Goal: Task Accomplishment & Management: Manage account settings

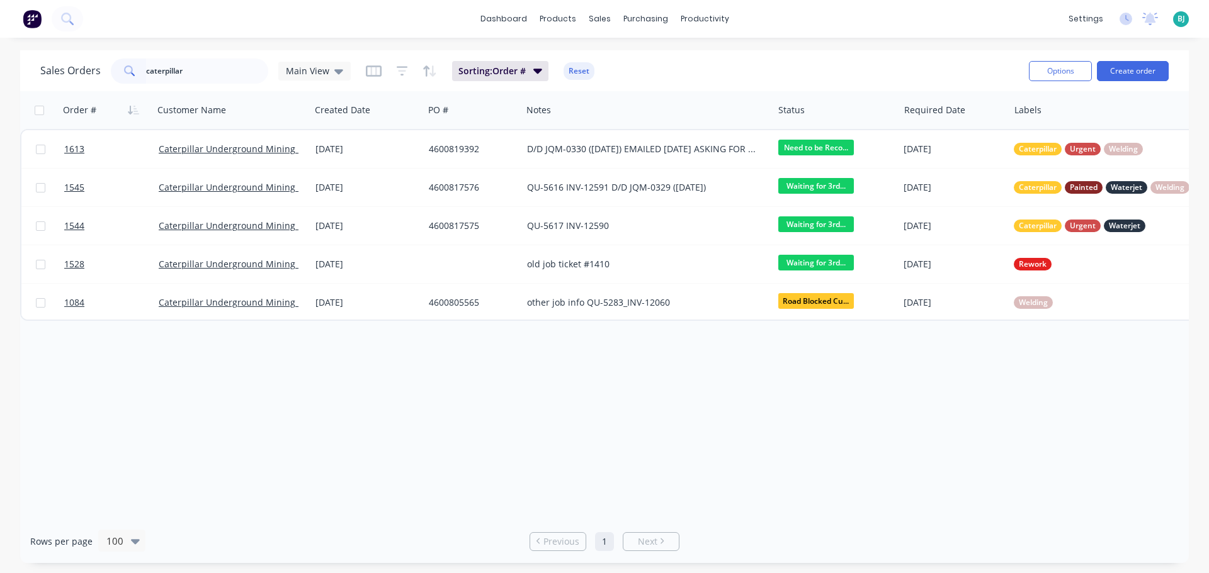
click at [127, 73] on div "caterpillar" at bounding box center [189, 71] width 157 height 25
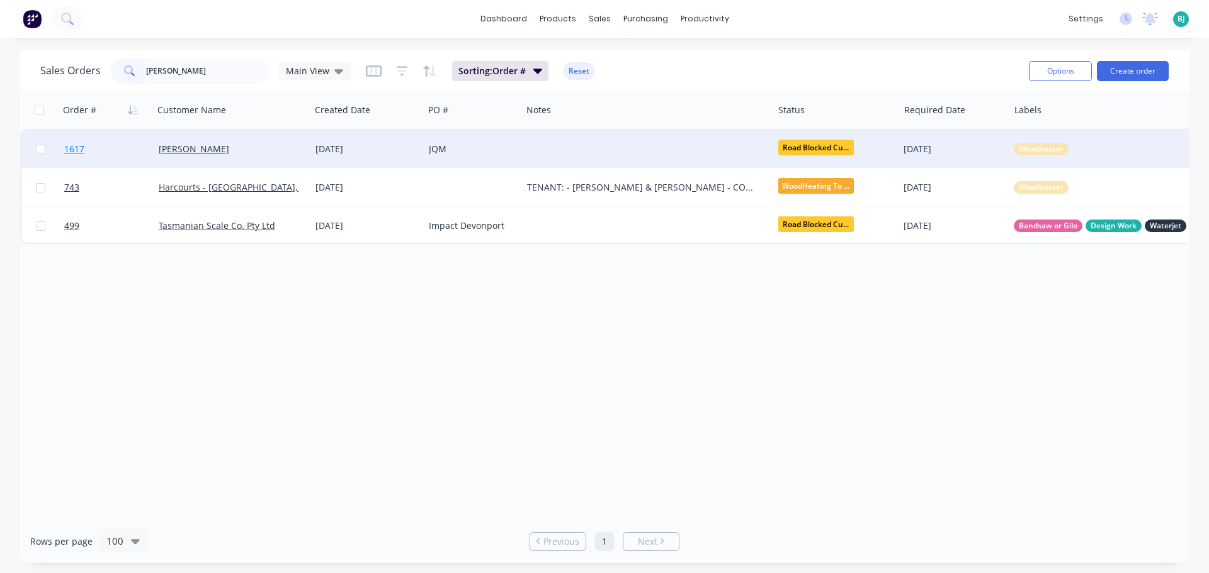
type input "[PERSON_NAME]"
click at [132, 149] on link "1617" at bounding box center [111, 149] width 94 height 38
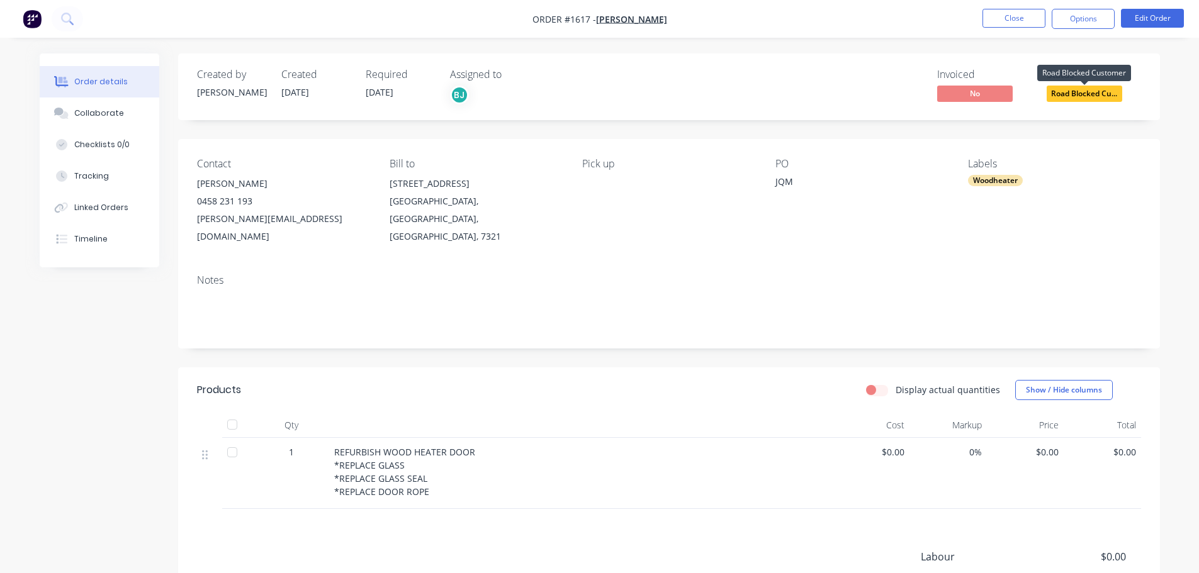
click at [1102, 93] on span "Road Blocked Cu..." at bounding box center [1085, 94] width 76 height 16
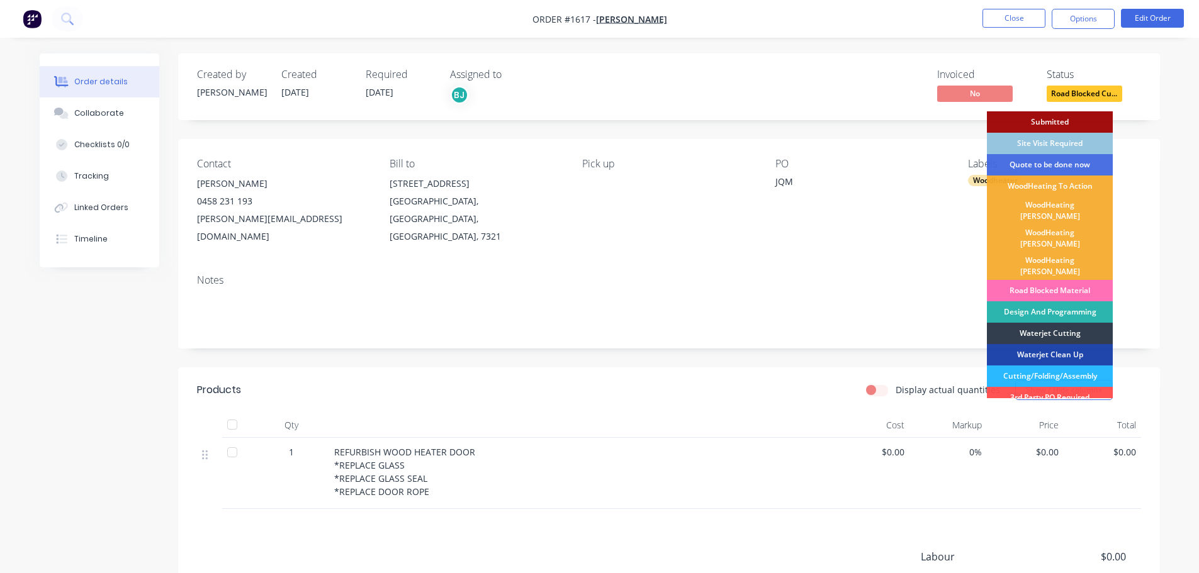
click at [1092, 71] on div "Status" at bounding box center [1094, 75] width 94 height 12
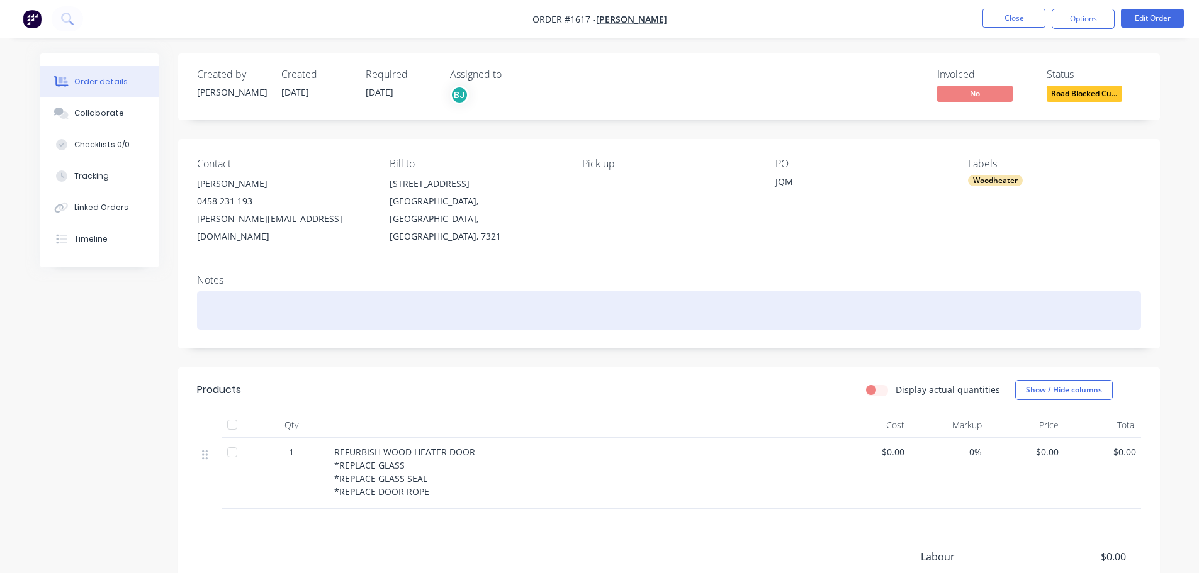
click at [254, 298] on div at bounding box center [669, 310] width 944 height 38
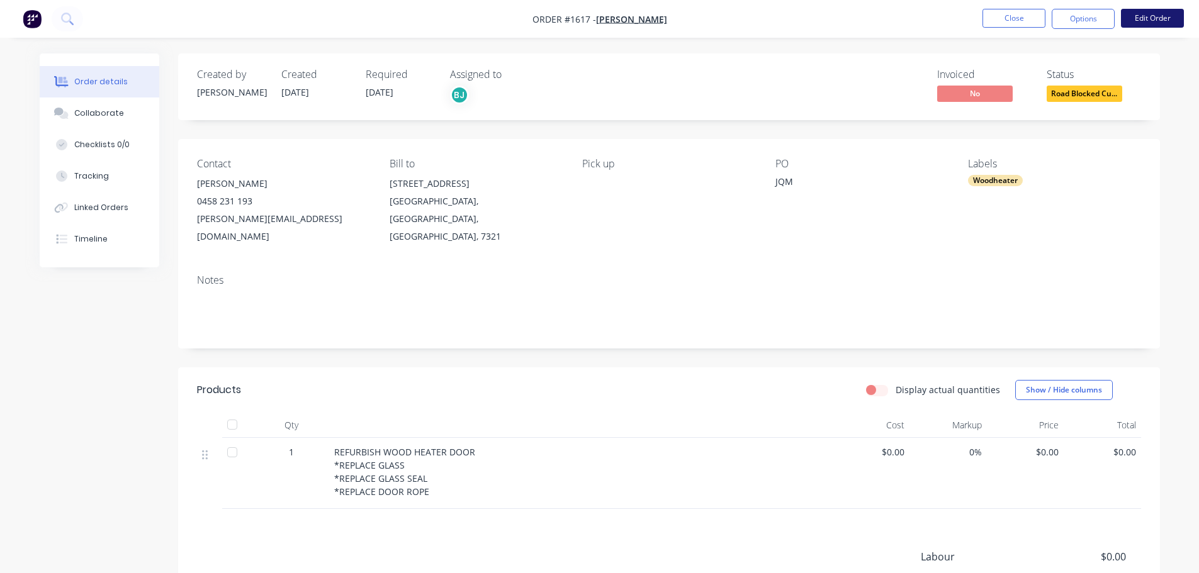
click at [1149, 22] on button "Edit Order" at bounding box center [1152, 18] width 63 height 19
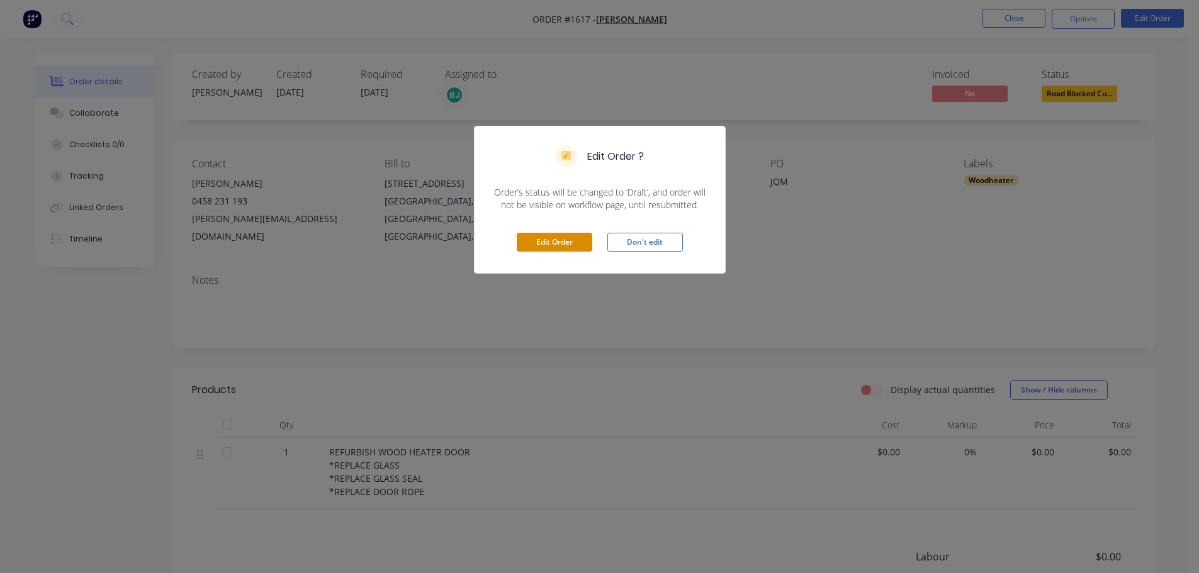
click at [562, 235] on button "Edit Order" at bounding box center [555, 242] width 76 height 19
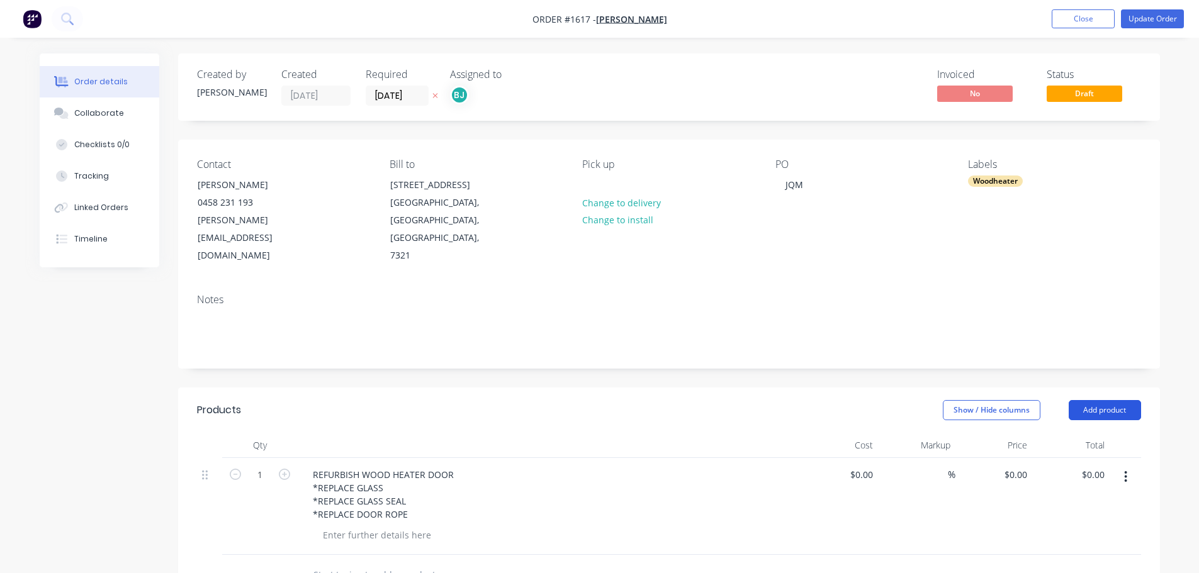
click at [1138, 400] on button "Add product" at bounding box center [1105, 410] width 72 height 20
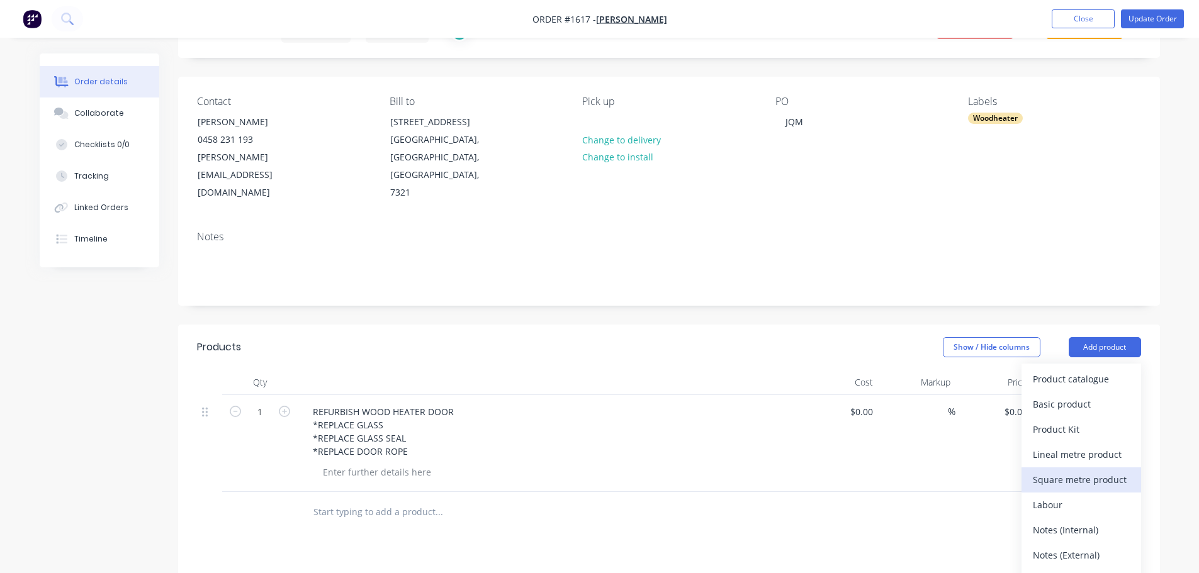
scroll to position [126, 0]
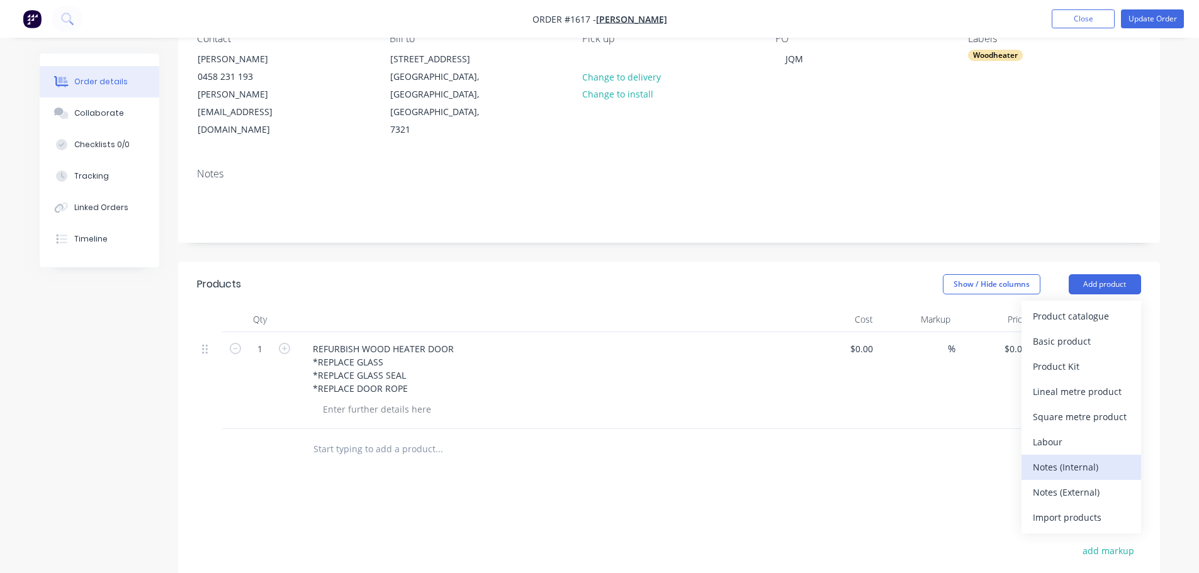
click at [1092, 458] on div "Notes (Internal)" at bounding box center [1081, 467] width 97 height 18
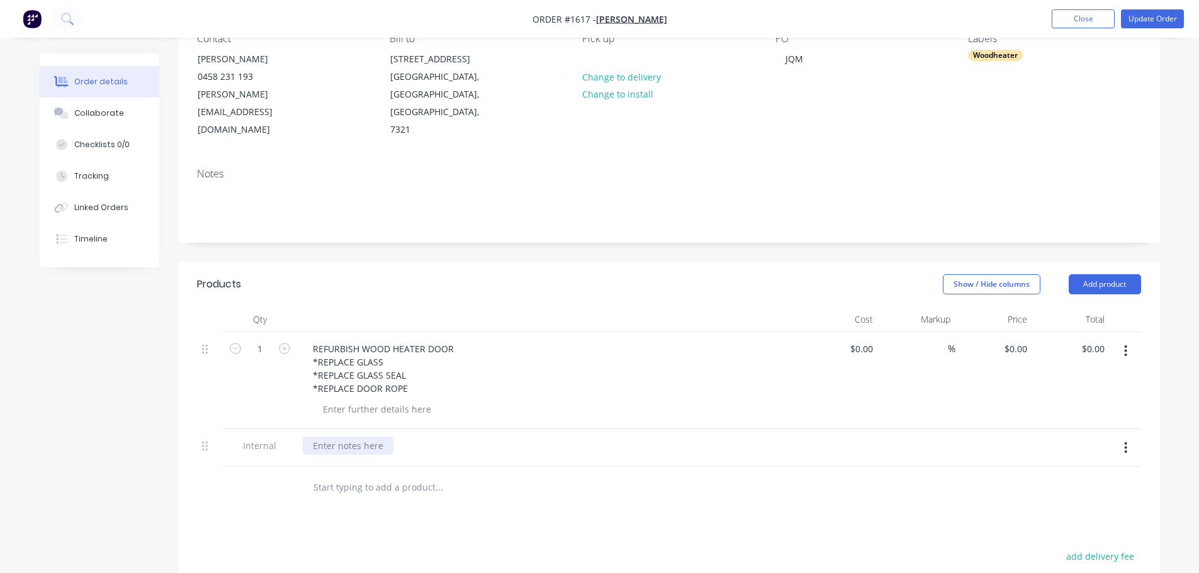
click at [337, 437] on div at bounding box center [348, 446] width 91 height 18
click at [387, 437] on div "used second hadn piece of glass" at bounding box center [382, 446] width 158 height 18
click at [447, 437] on div "used second hand piece of glass" at bounding box center [382, 446] width 158 height 18
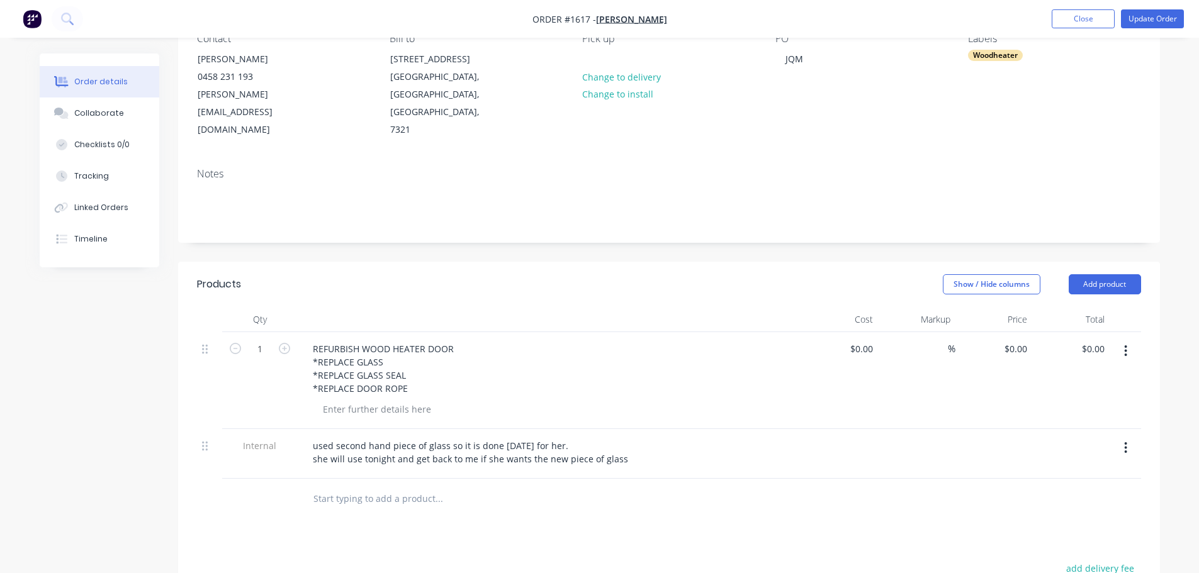
click at [668, 487] on div at bounding box center [492, 499] width 378 height 25
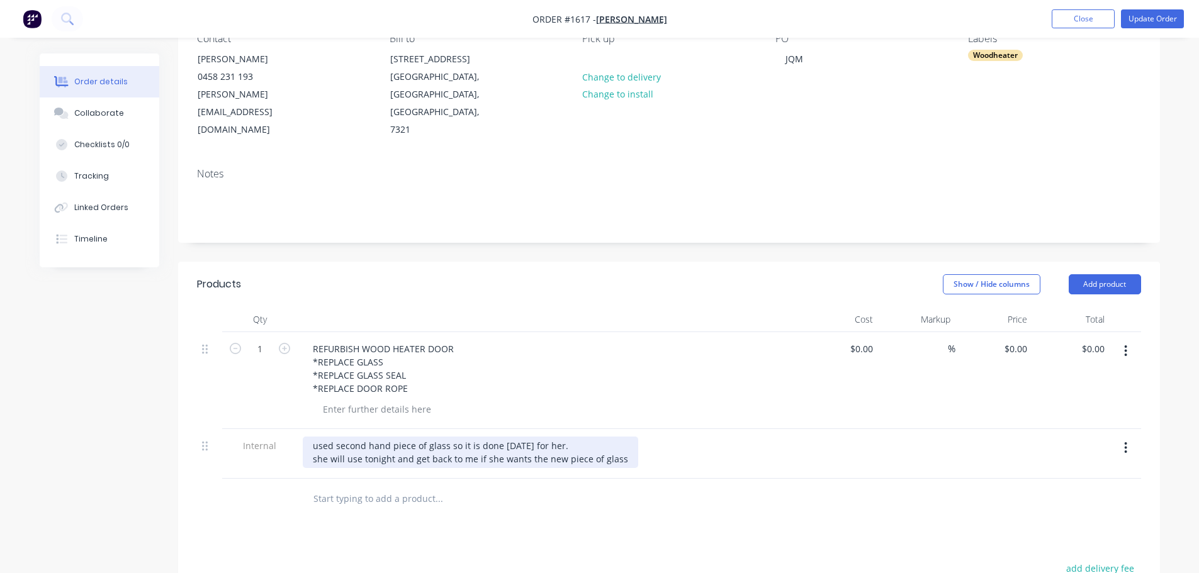
click at [522, 437] on div "used second hand piece of glass so it is done [DATE] for her. she will use toni…" at bounding box center [471, 452] width 336 height 31
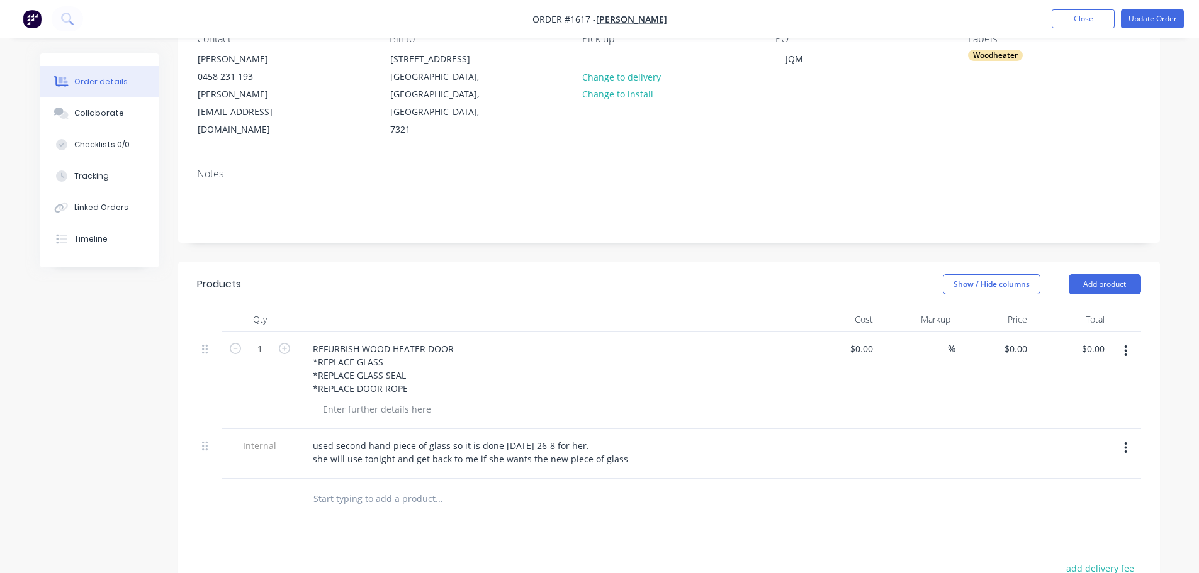
click at [1163, 21] on button "Update Order" at bounding box center [1152, 18] width 63 height 19
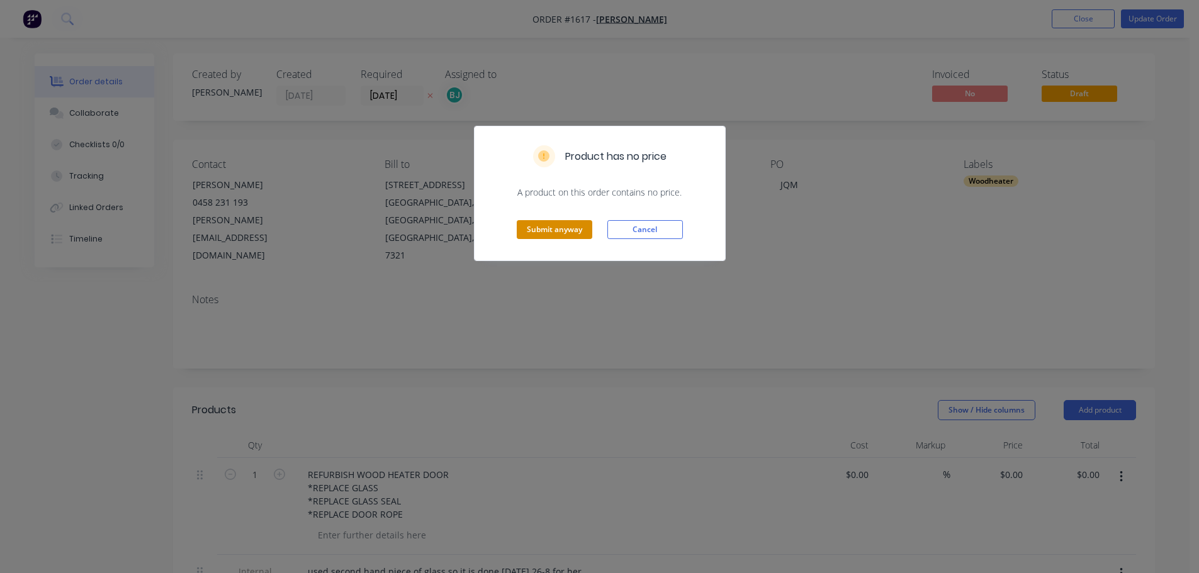
click at [570, 233] on button "Submit anyway" at bounding box center [555, 229] width 76 height 19
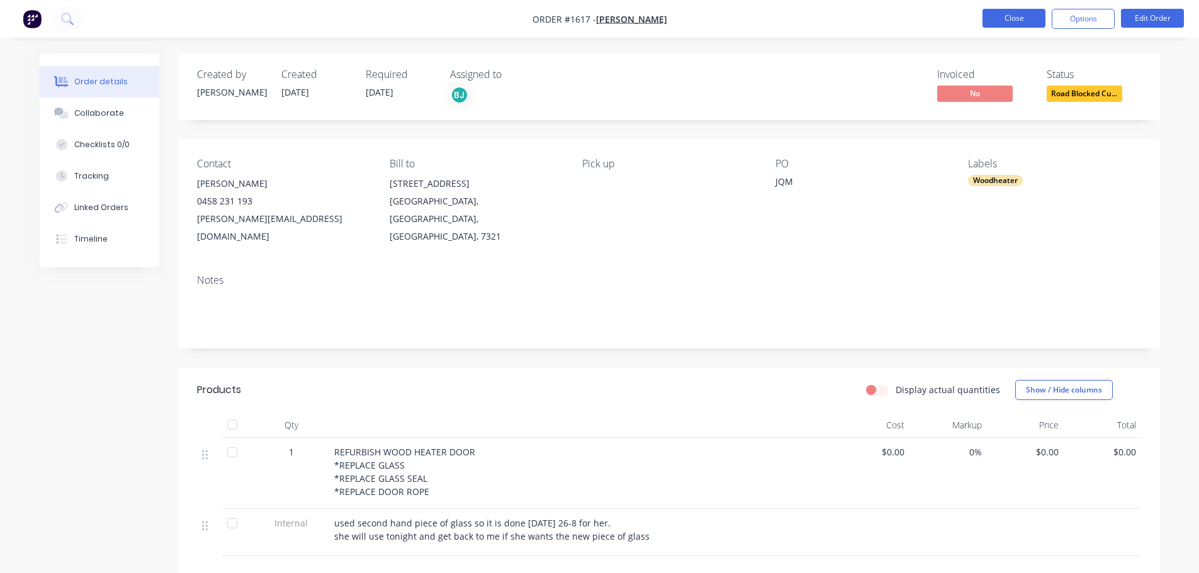
click at [998, 21] on button "Close" at bounding box center [1014, 18] width 63 height 19
